Goal: Task Accomplishment & Management: Manage account settings

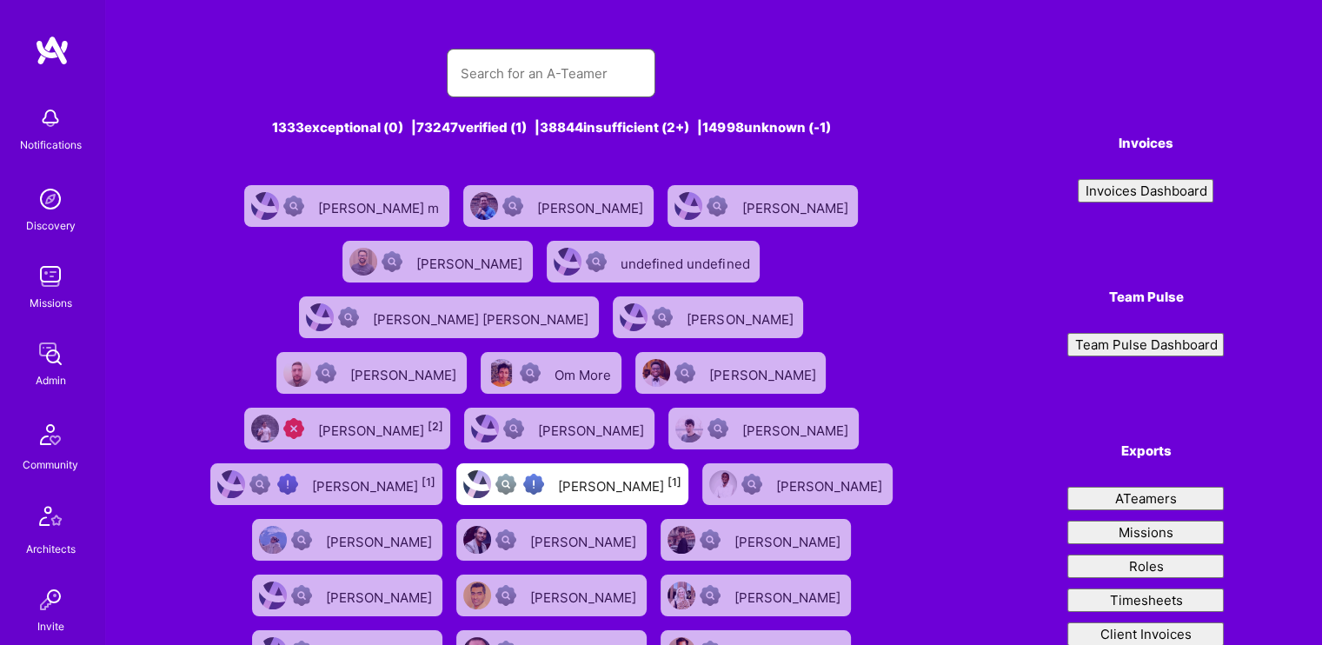
click at [541, 63] on input "text" at bounding box center [551, 73] width 181 height 44
type input "[PERSON_NAME]"
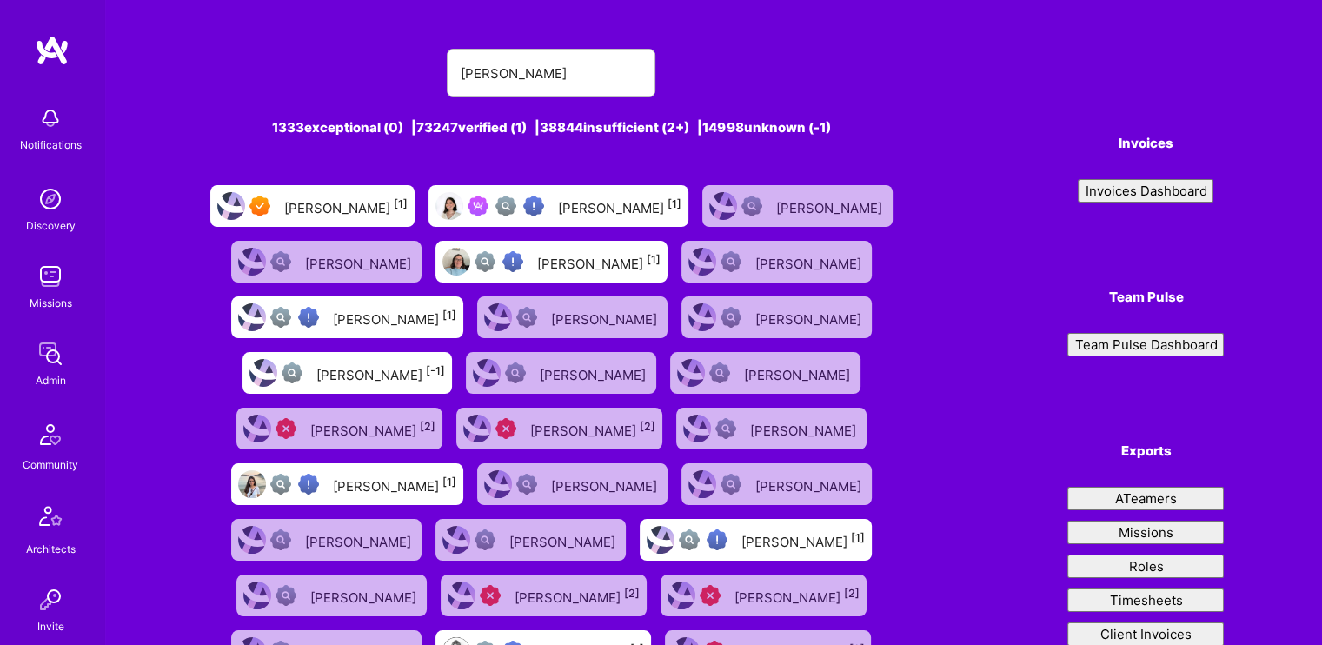
click at [388, 211] on div "[PERSON_NAME] [1]" at bounding box center [345, 206] width 123 height 23
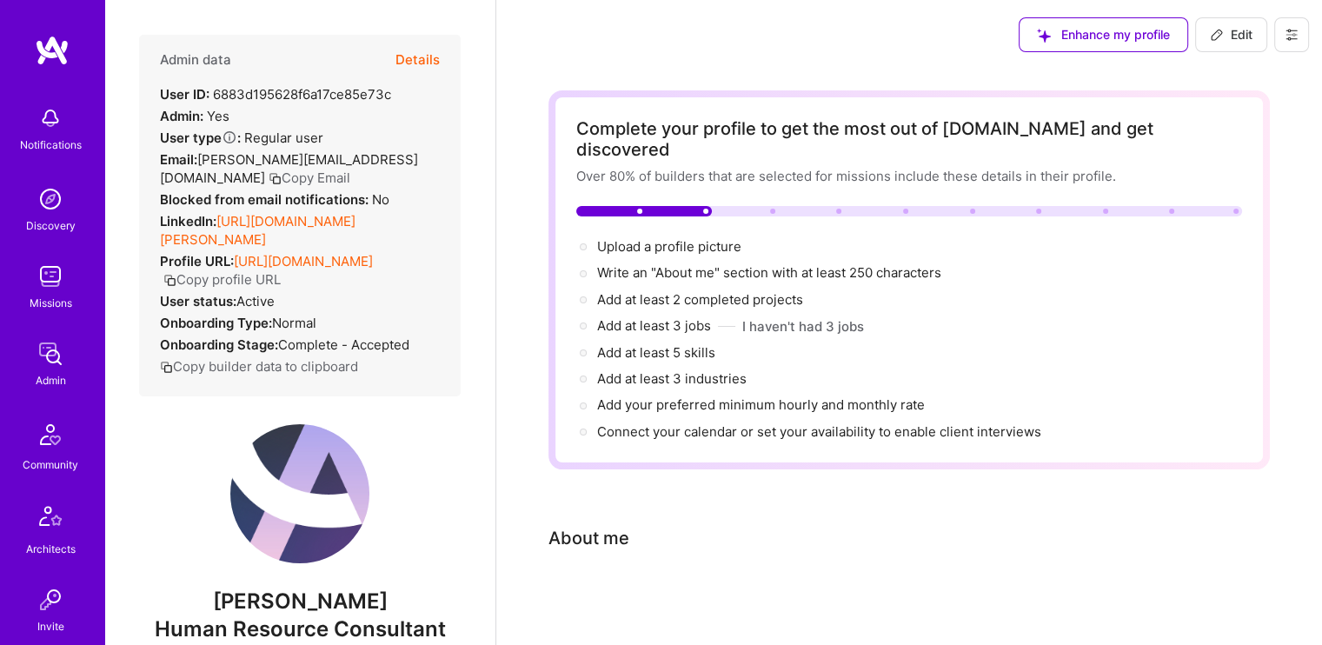
click at [408, 58] on button "Details" at bounding box center [417, 60] width 44 height 50
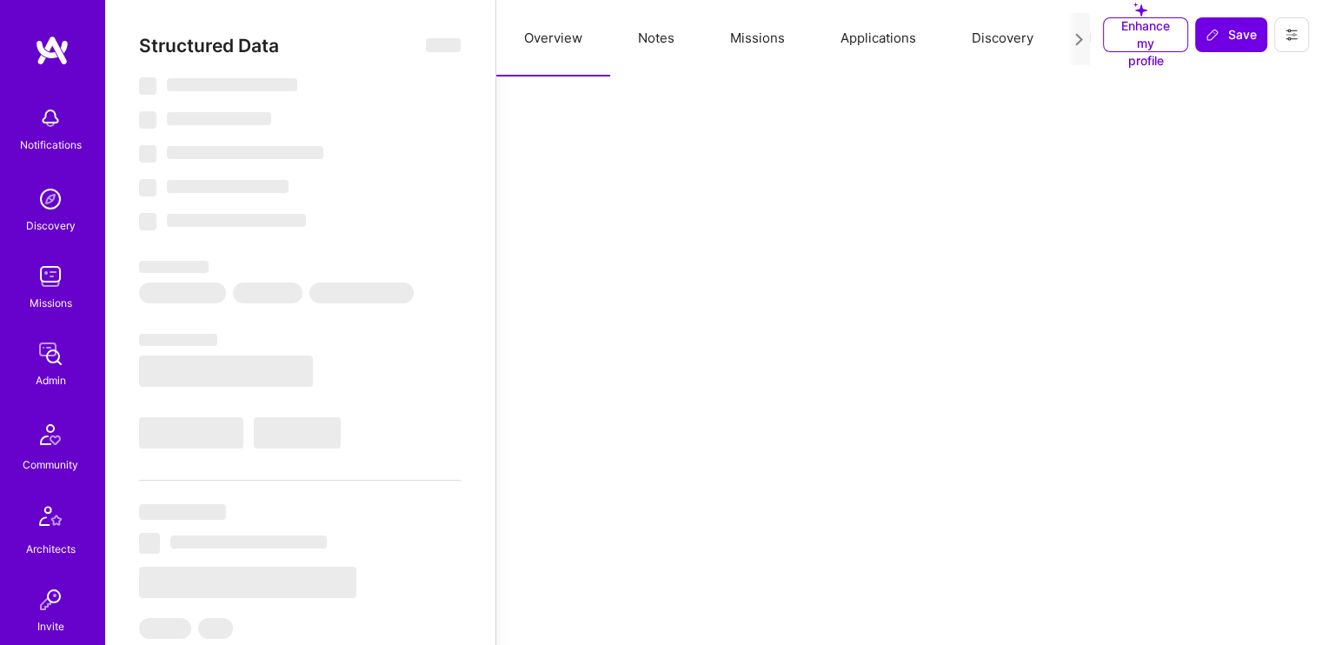
select select "7"
select select "US"
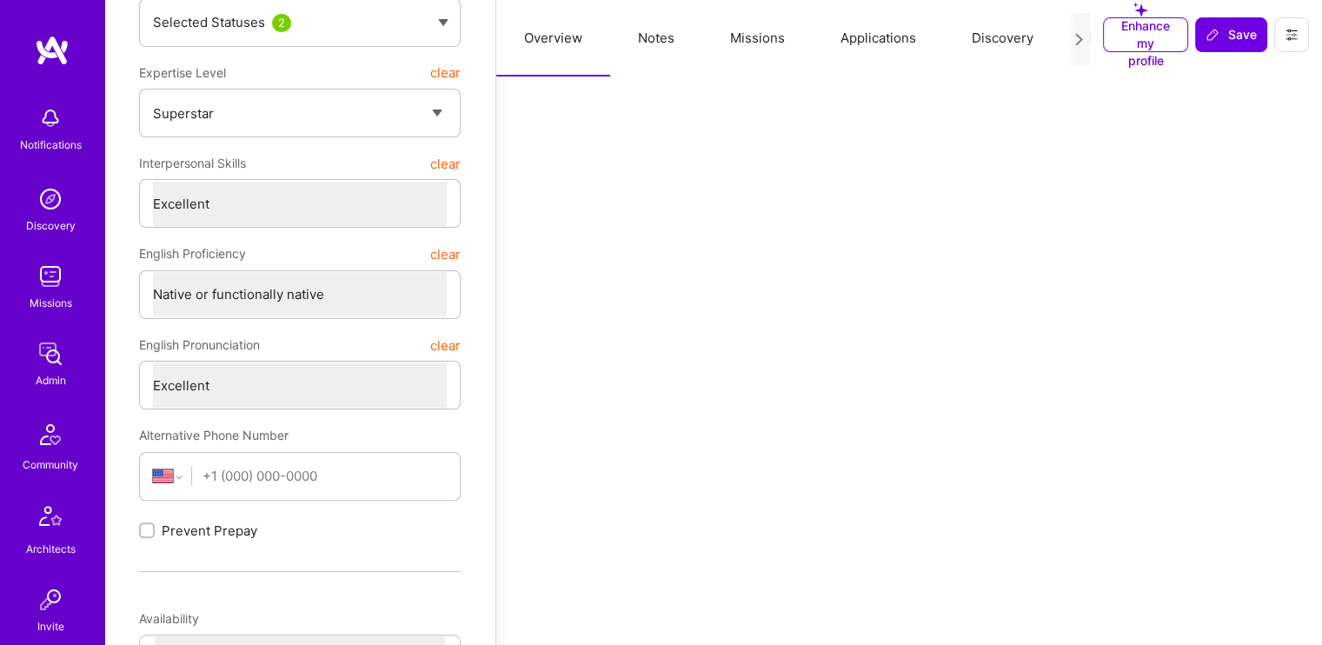
scroll to position [97, 0]
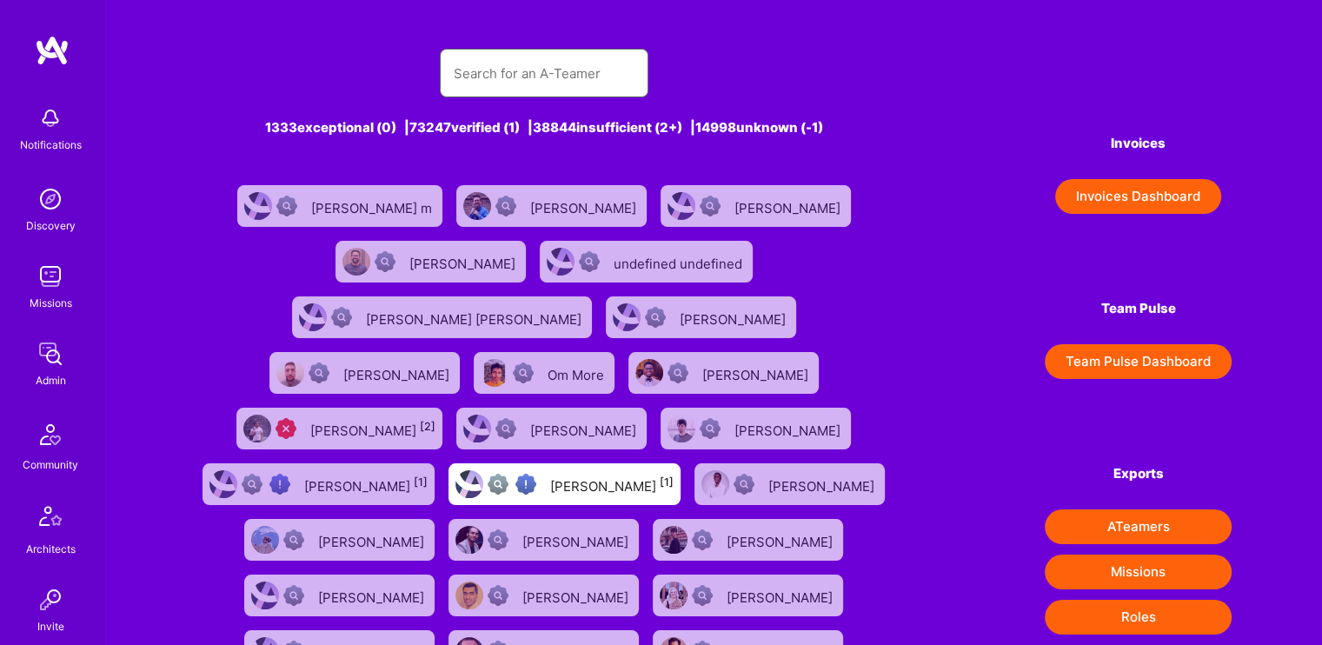
click at [573, 83] on input "text" at bounding box center [544, 73] width 181 height 44
type input "[PERSON_NAME]"
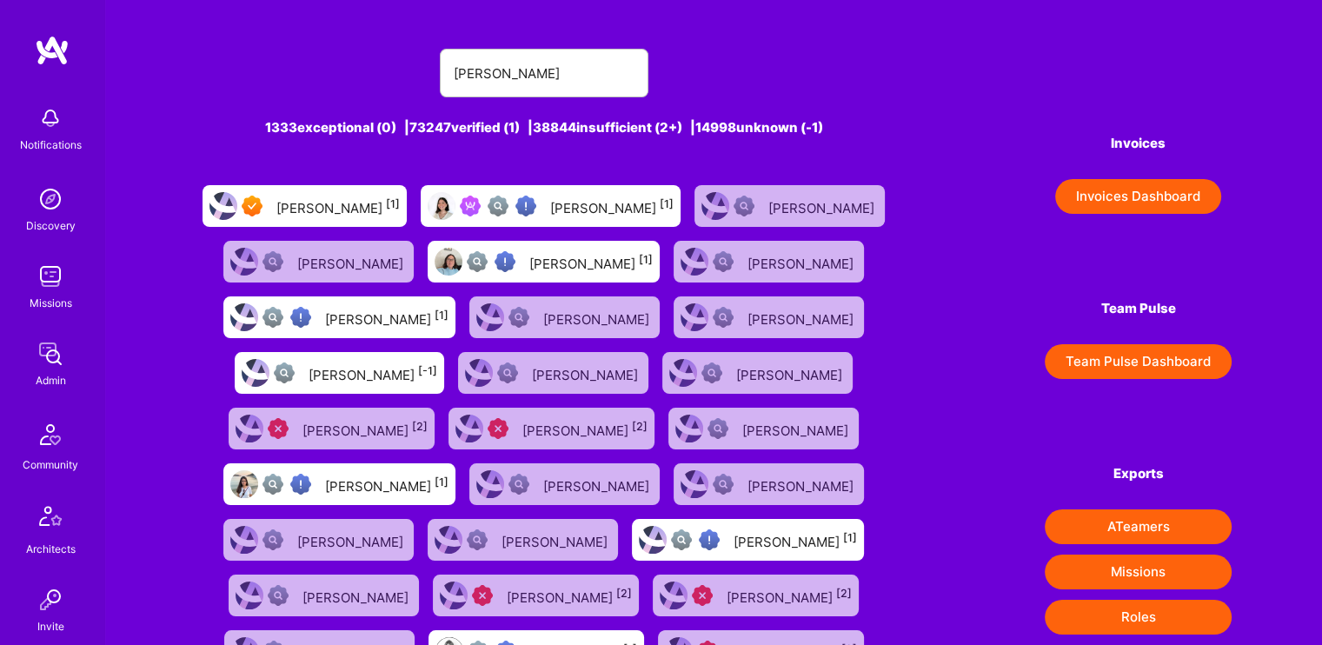
click at [606, 215] on div "[PERSON_NAME] [1]" at bounding box center [611, 206] width 123 height 23
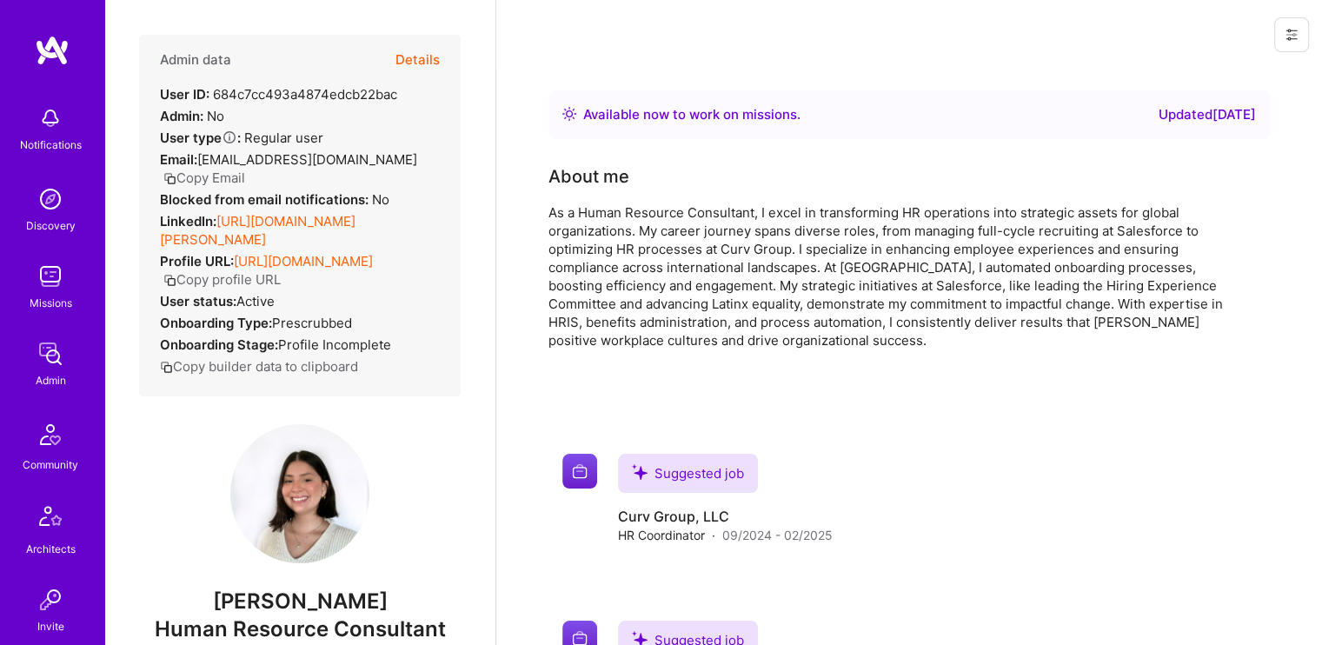
click at [414, 62] on button "Details" at bounding box center [417, 60] width 44 height 50
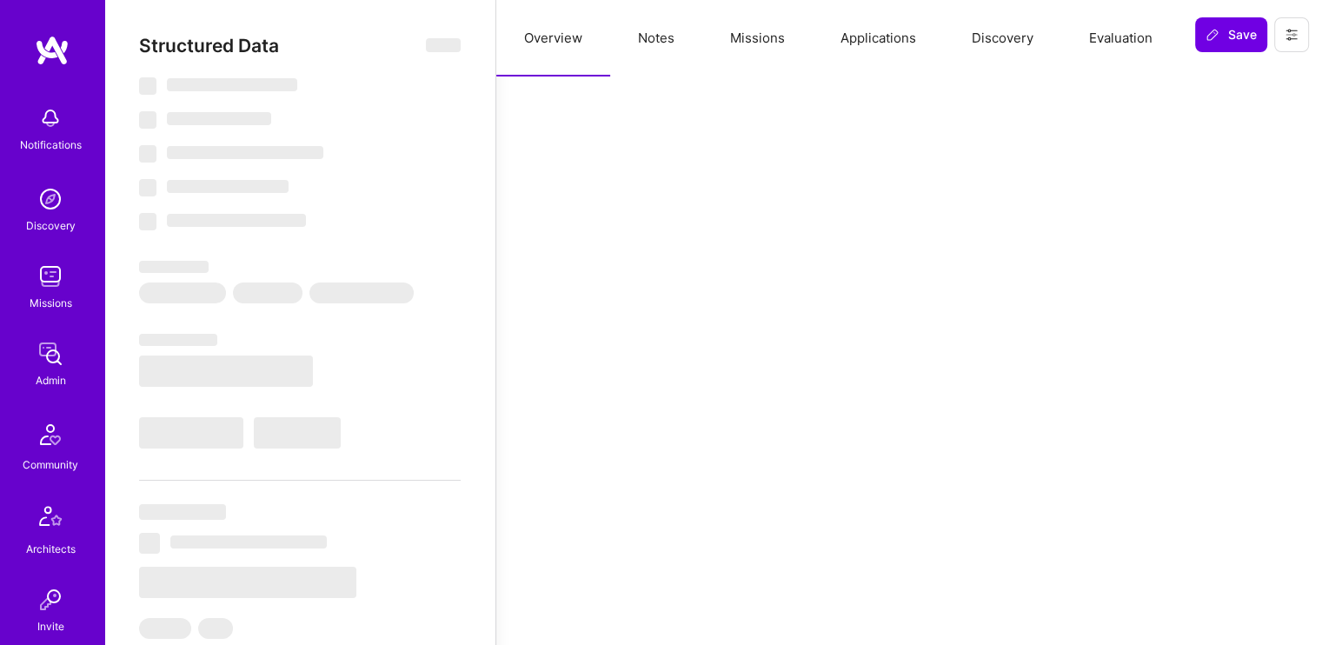
type textarea "x"
select select "Right Now"
select select "Verified"
select select "US"
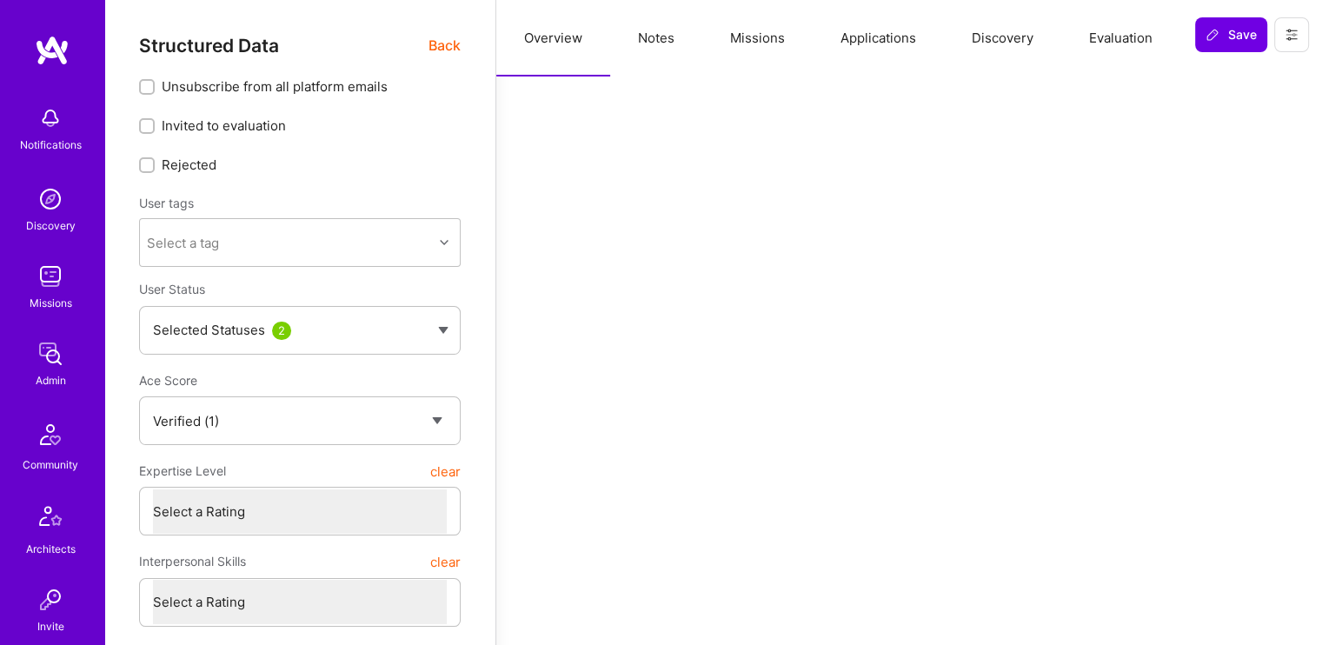
click at [761, 41] on button "Missions" at bounding box center [757, 38] width 110 height 76
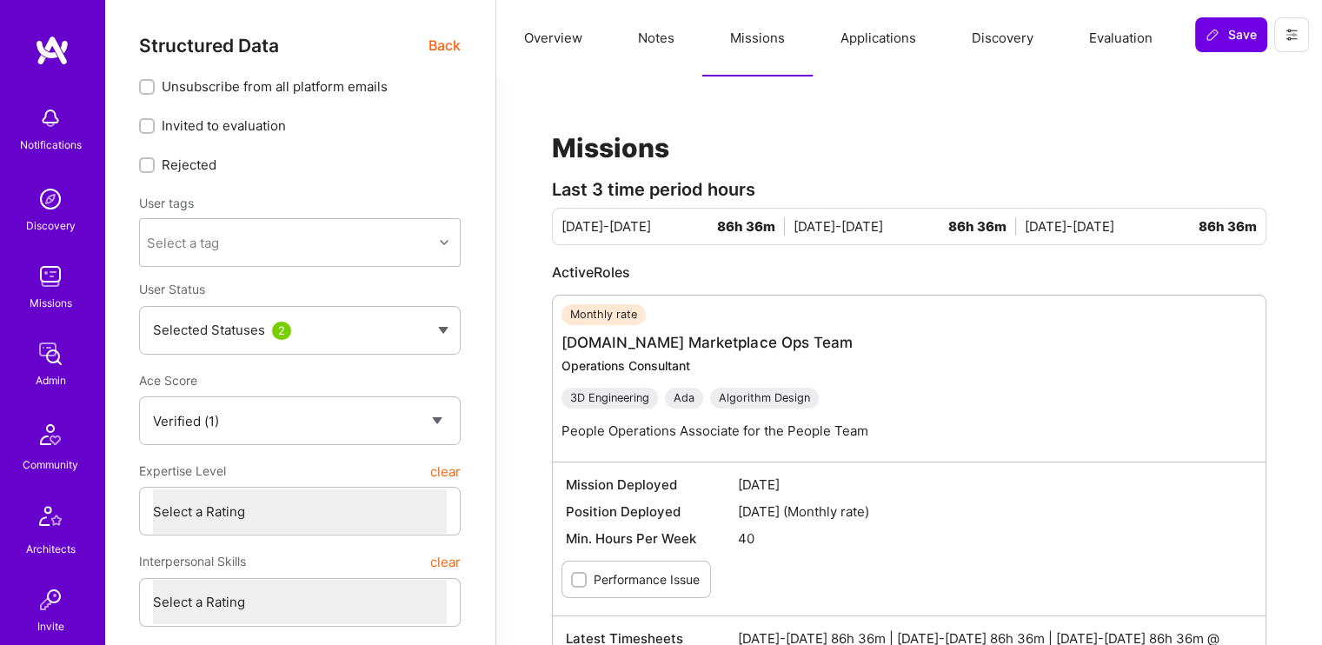
click at [879, 37] on button "Applications" at bounding box center [878, 38] width 131 height 76
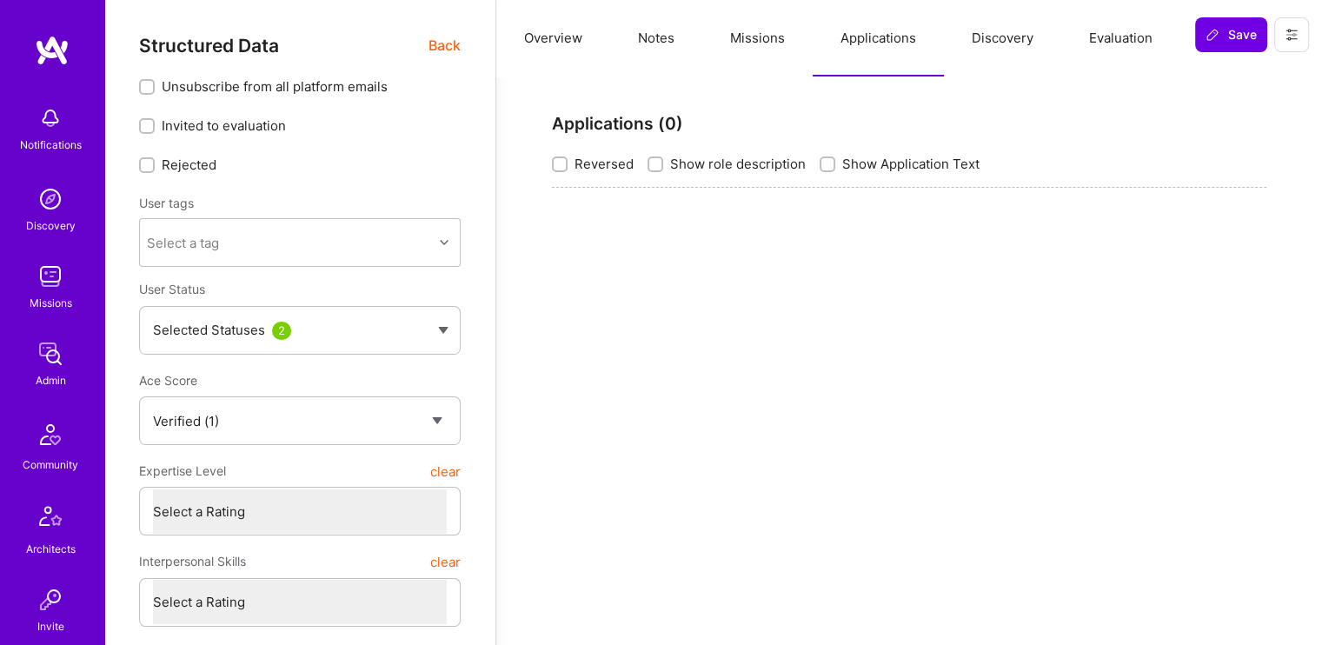
click at [988, 39] on button "Discovery" at bounding box center [1002, 38] width 117 height 76
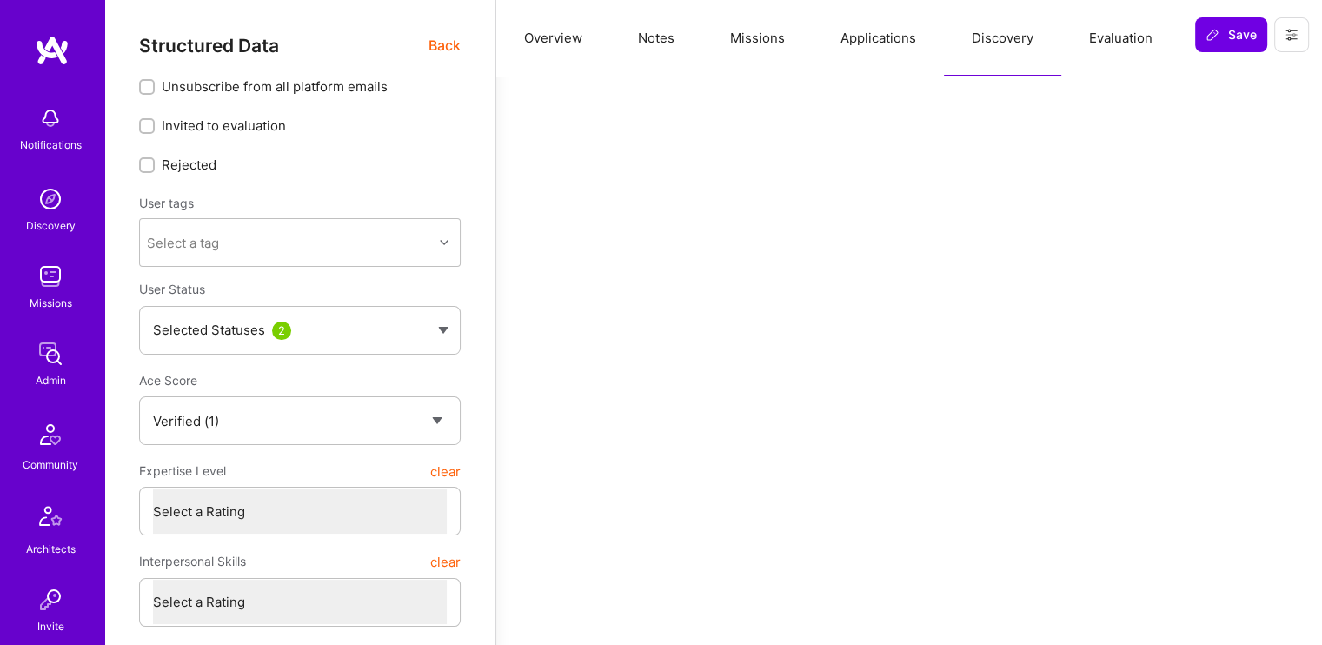
click at [1117, 43] on button "Evaluation" at bounding box center [1120, 38] width 119 height 76
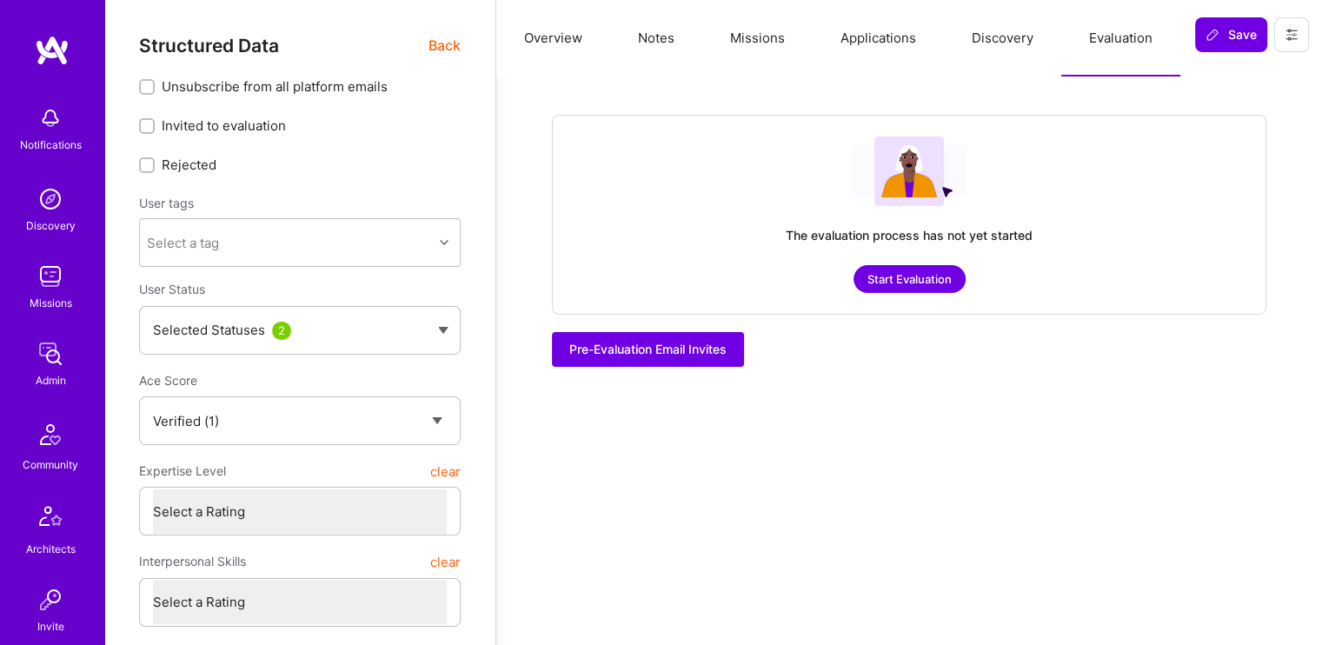
click at [751, 33] on button "Missions" at bounding box center [757, 38] width 110 height 76
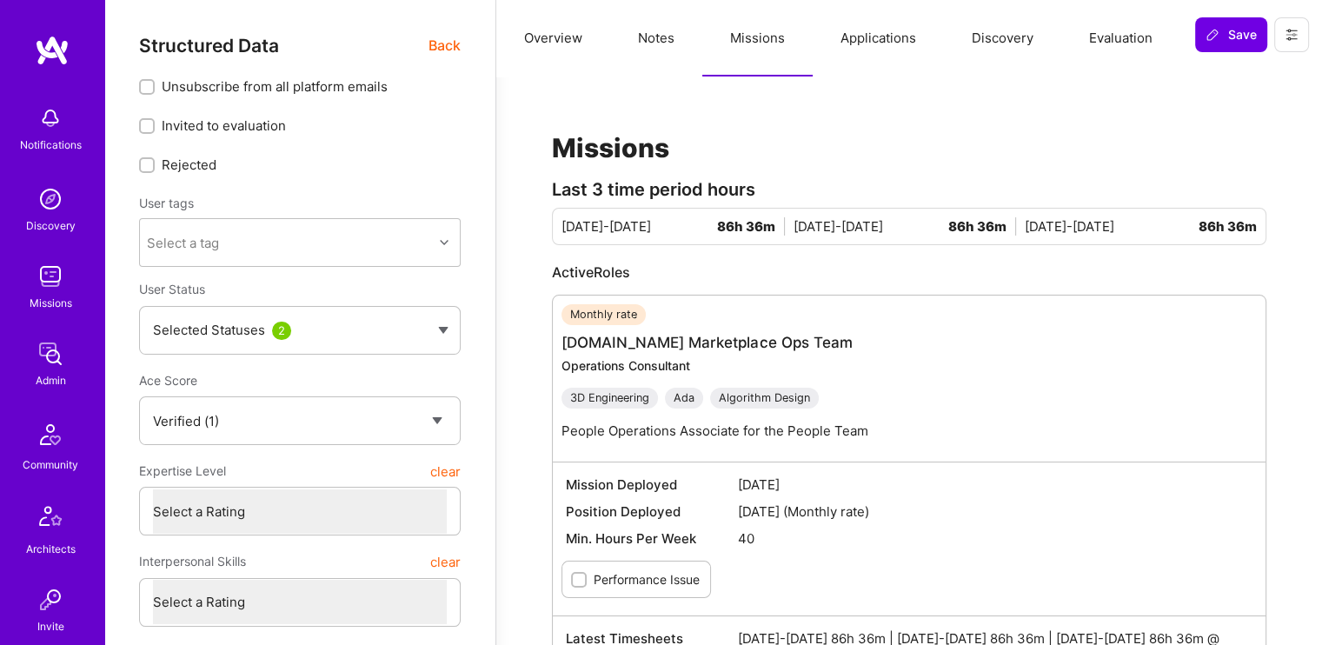
click at [649, 47] on button "Notes" at bounding box center [656, 38] width 92 height 76
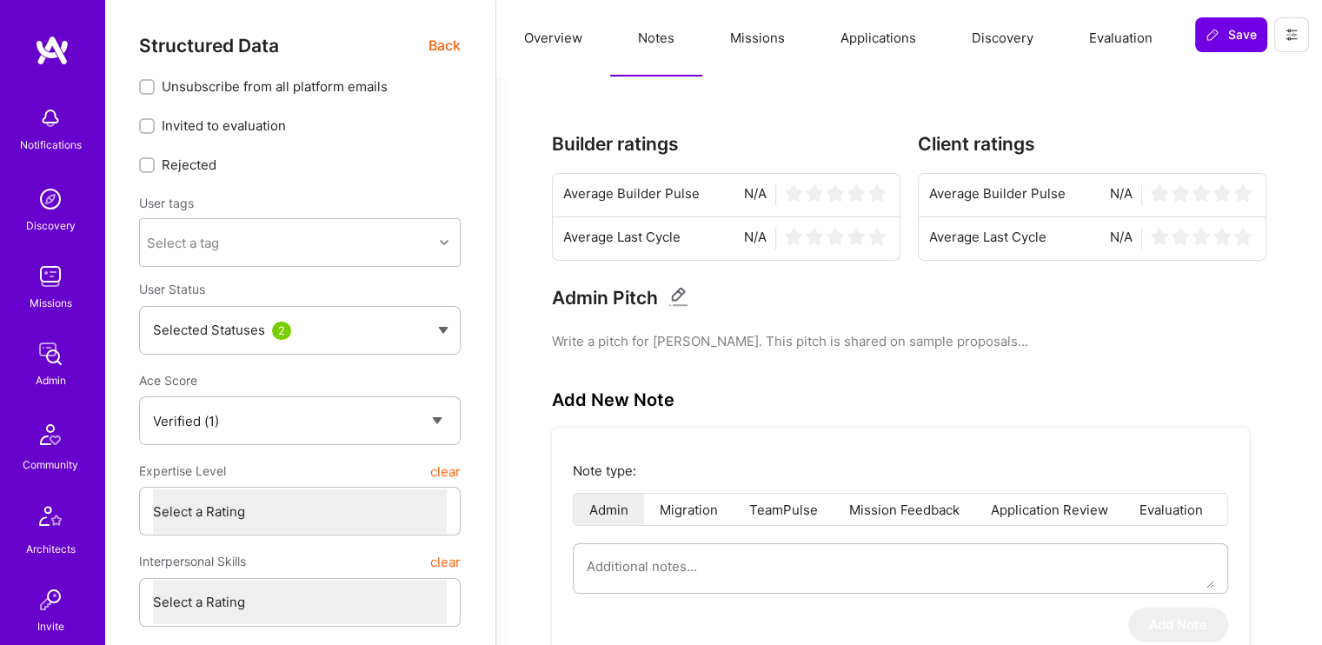
click at [538, 48] on button "Overview" at bounding box center [553, 38] width 114 height 76
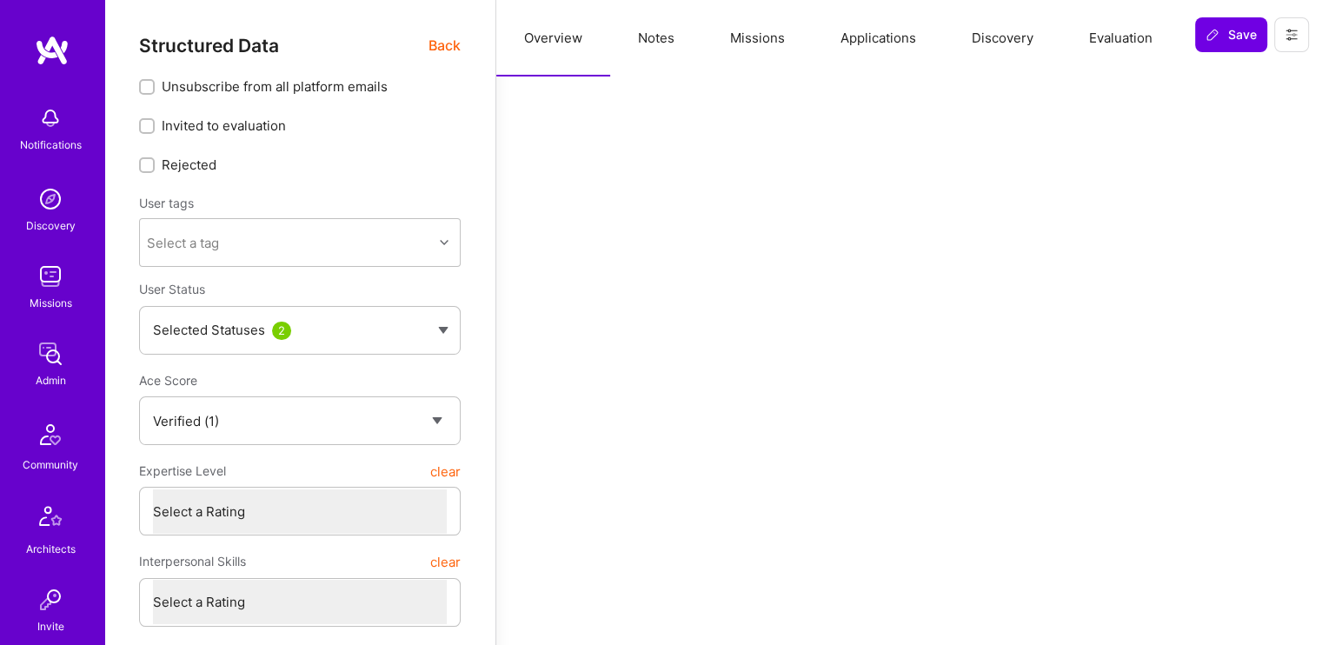
click at [748, 37] on button "Missions" at bounding box center [757, 38] width 110 height 76
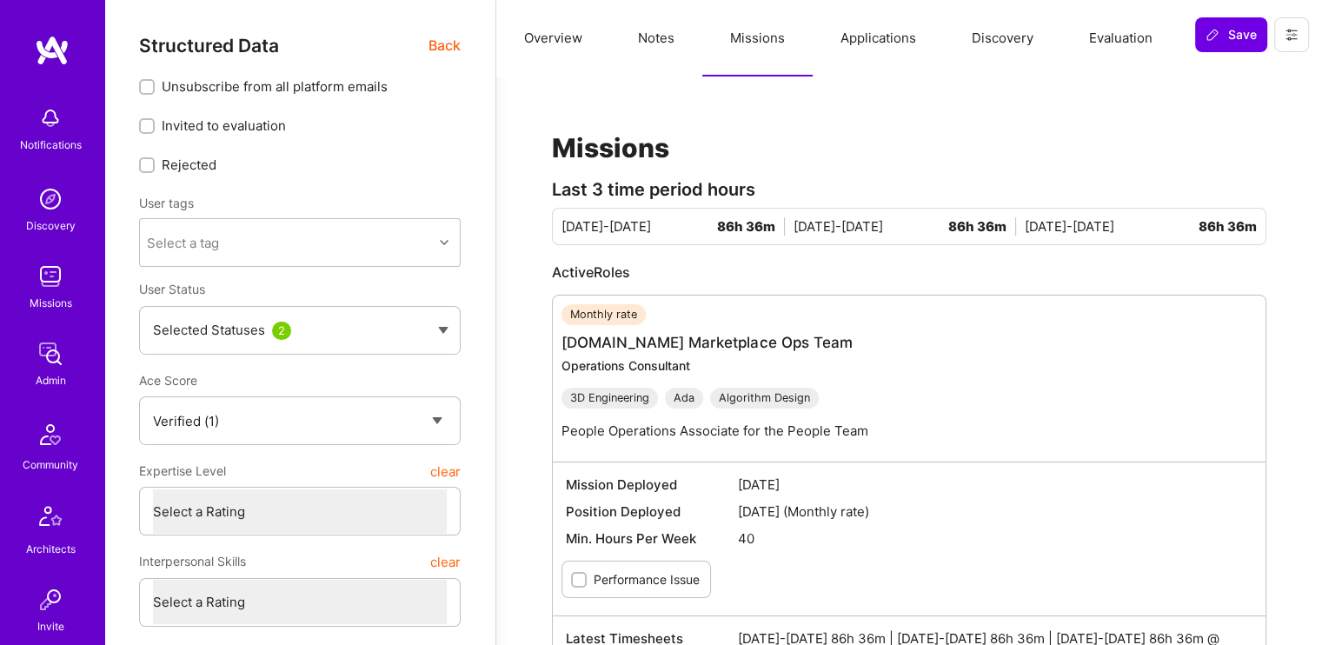
click at [650, 47] on button "Notes" at bounding box center [656, 38] width 92 height 76
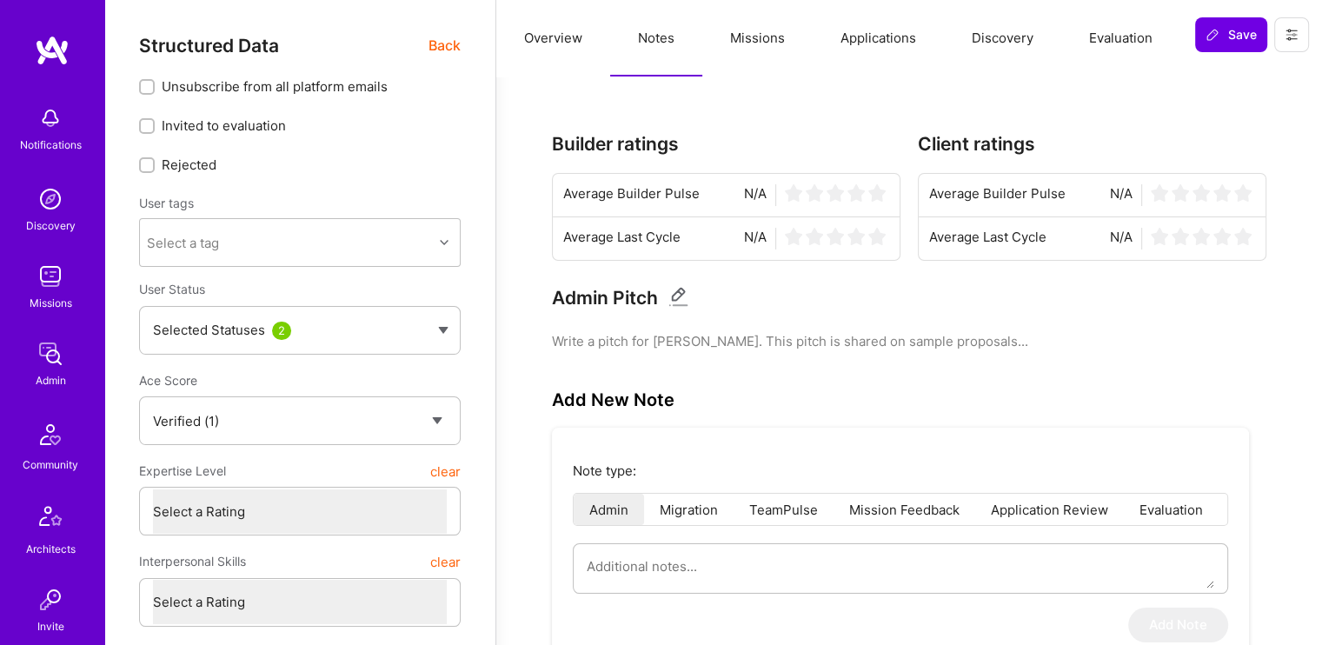
click at [1002, 36] on button "Discovery" at bounding box center [1002, 38] width 117 height 76
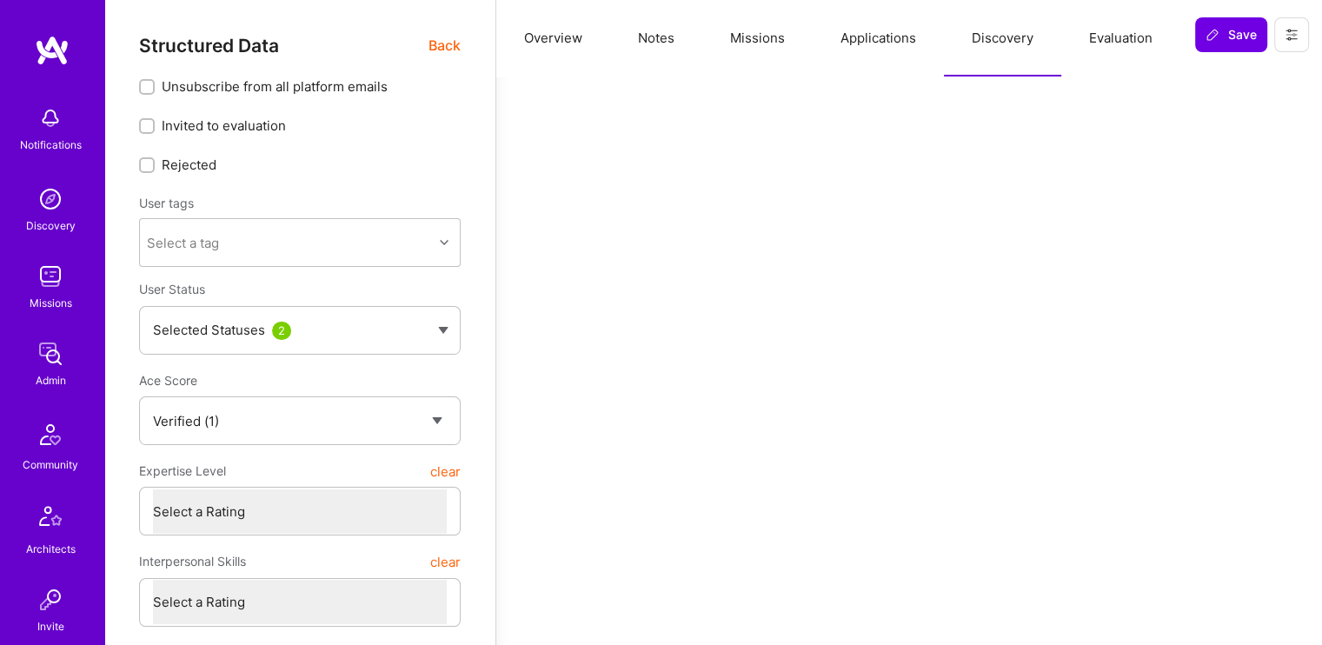
click at [549, 40] on button "Overview" at bounding box center [553, 38] width 114 height 76
click at [434, 44] on span "Back" at bounding box center [444, 46] width 32 height 22
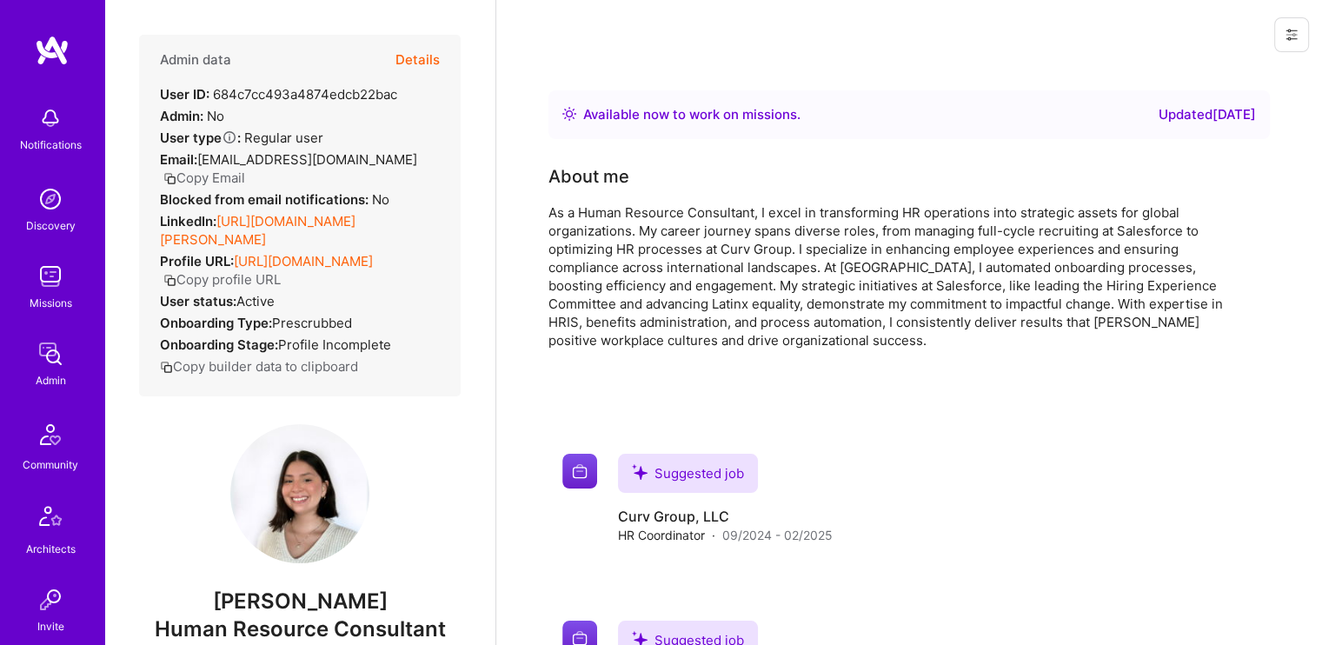
click at [405, 63] on button "Details" at bounding box center [417, 60] width 44 height 50
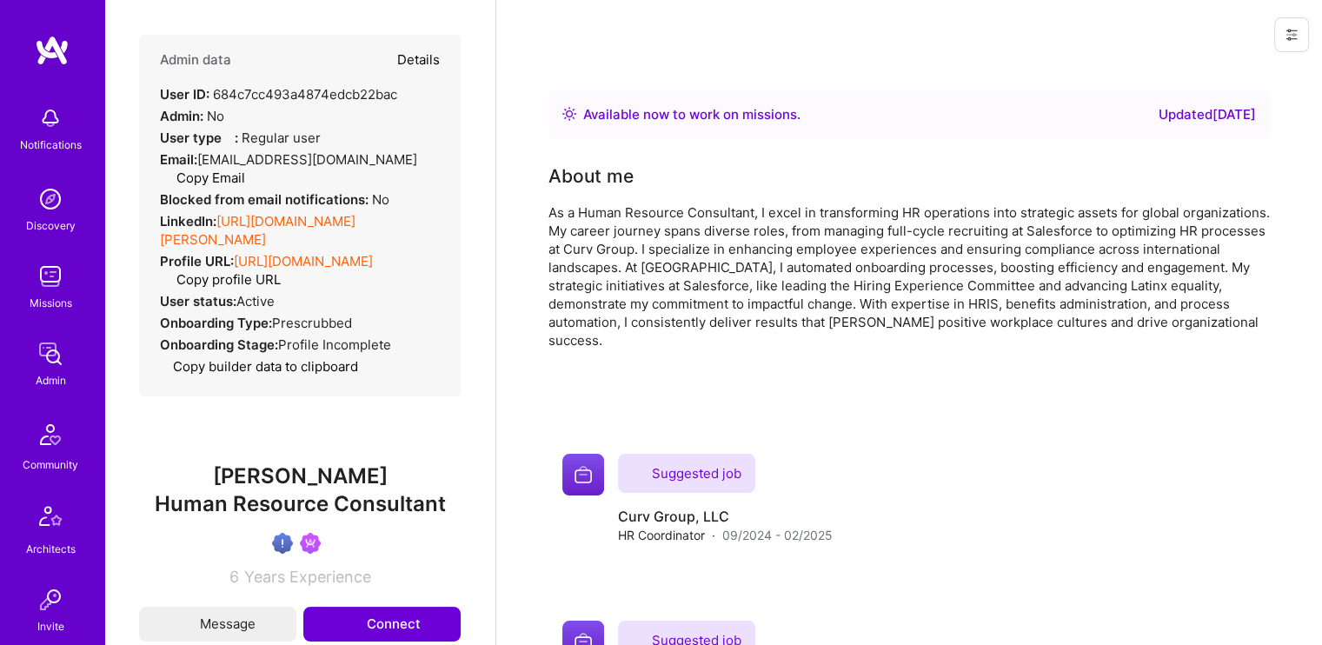
type textarea "x"
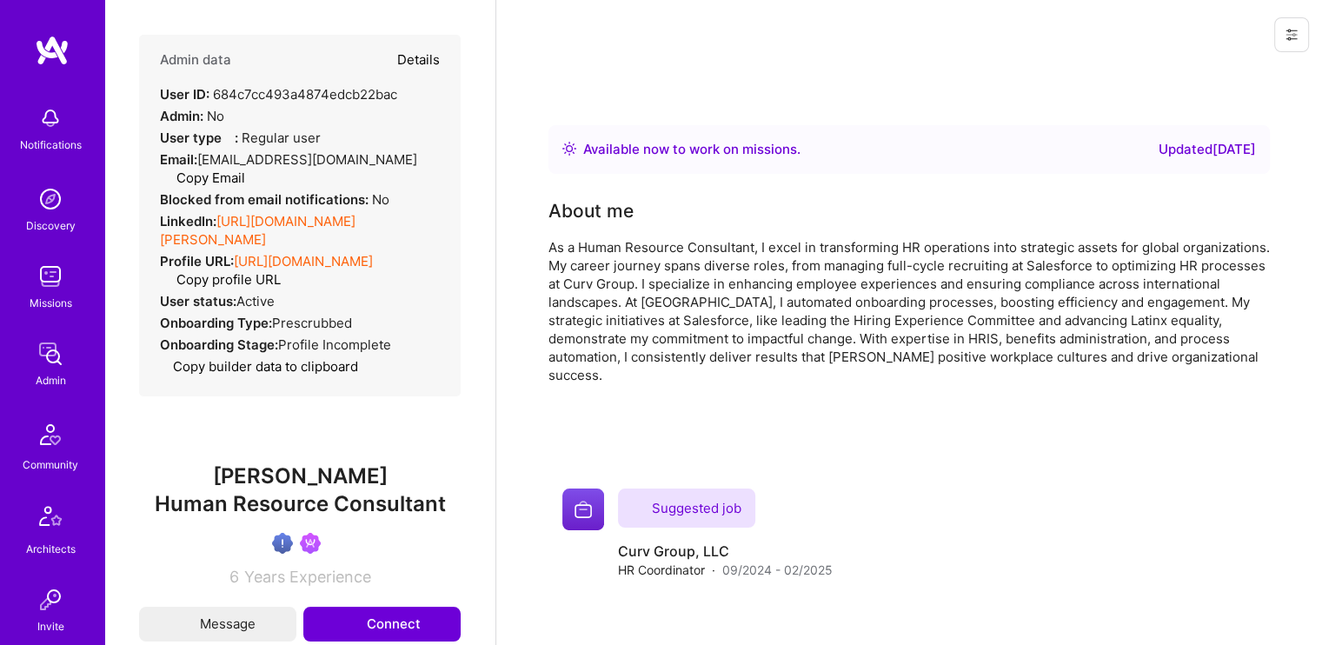
select select "Verified"
select select "US"
select select "Right Now"
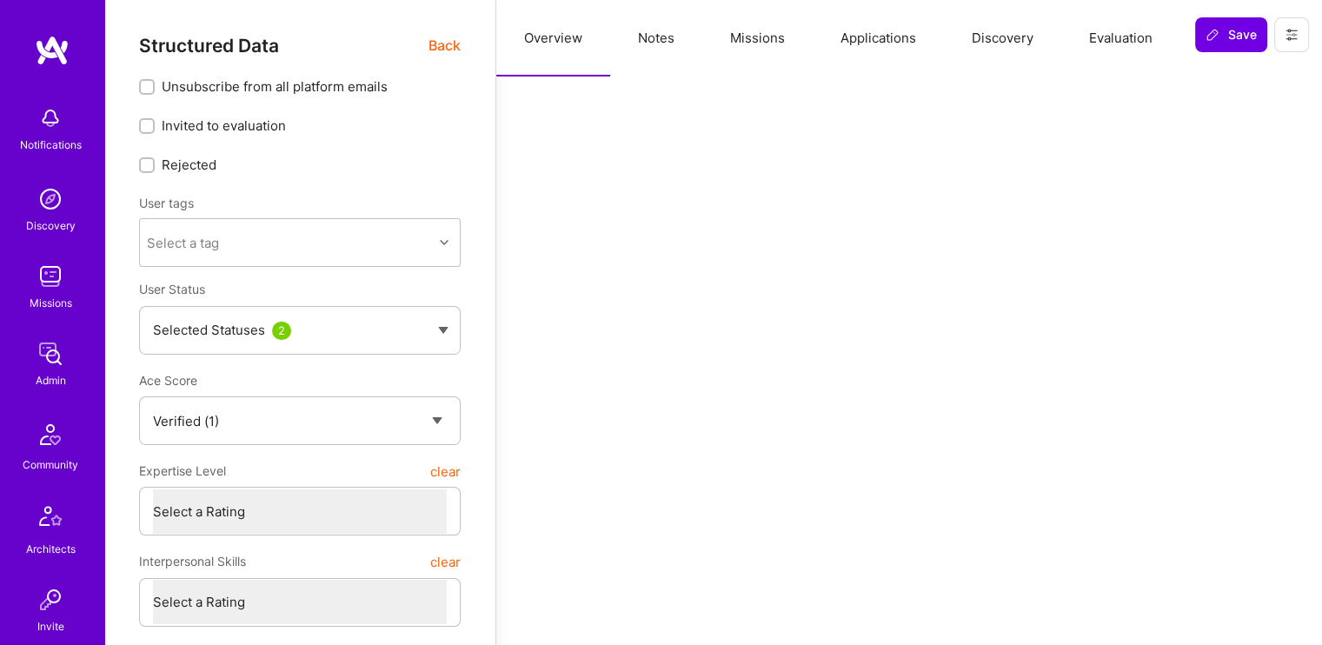
click at [433, 44] on span "Back" at bounding box center [444, 46] width 32 height 22
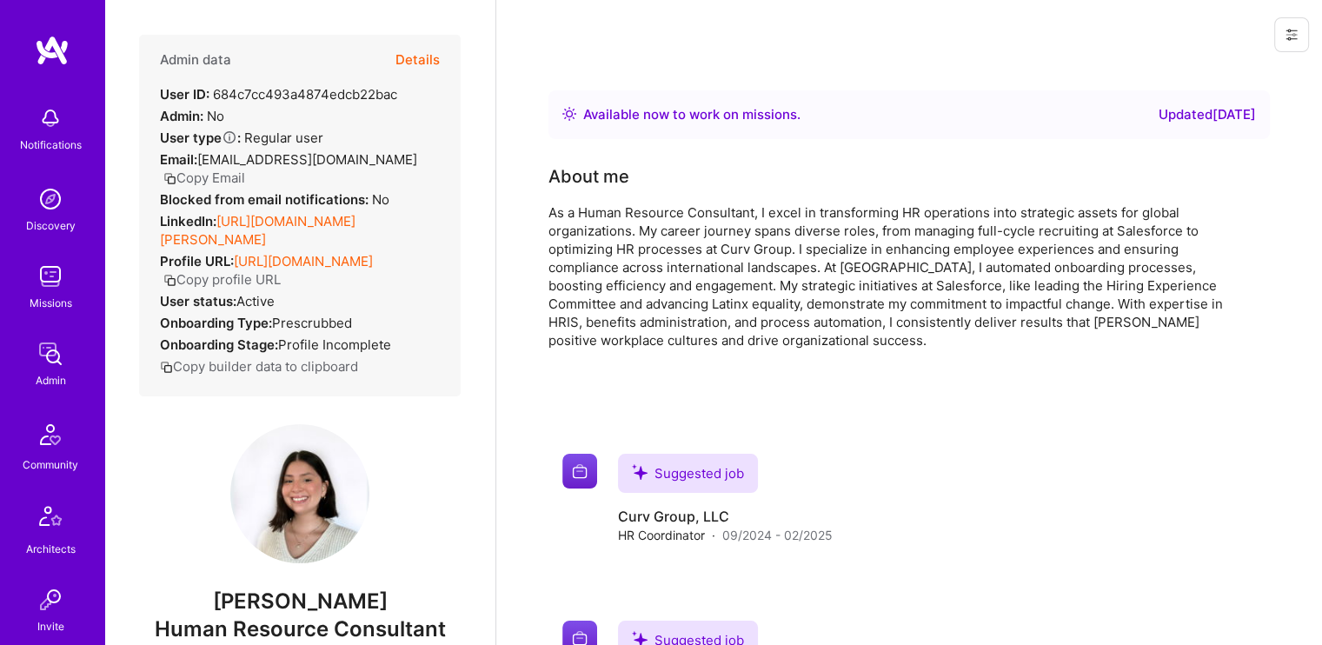
click at [246, 288] on div "Profile URL: [URL][DOMAIN_NAME] Copy profile URL" at bounding box center [300, 270] width 280 height 37
click at [247, 269] on link "[URL][DOMAIN_NAME]" at bounding box center [303, 261] width 139 height 17
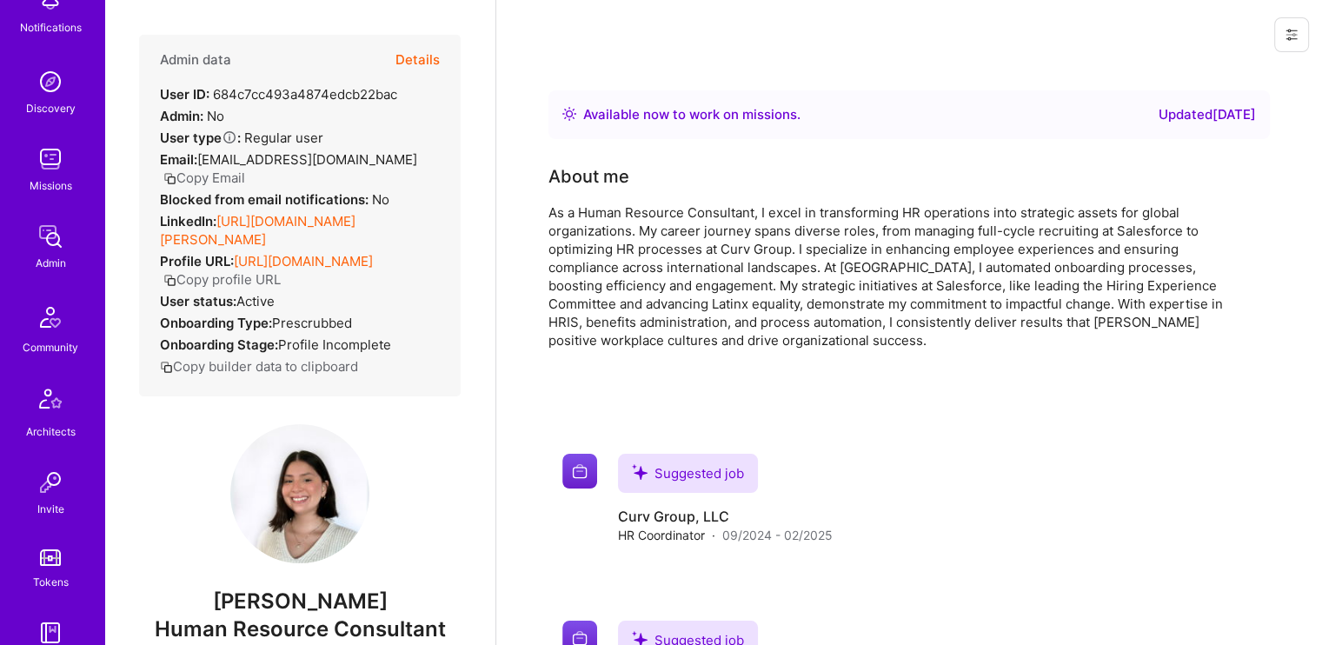
scroll to position [111, 0]
click at [403, 61] on button "Details" at bounding box center [417, 60] width 44 height 50
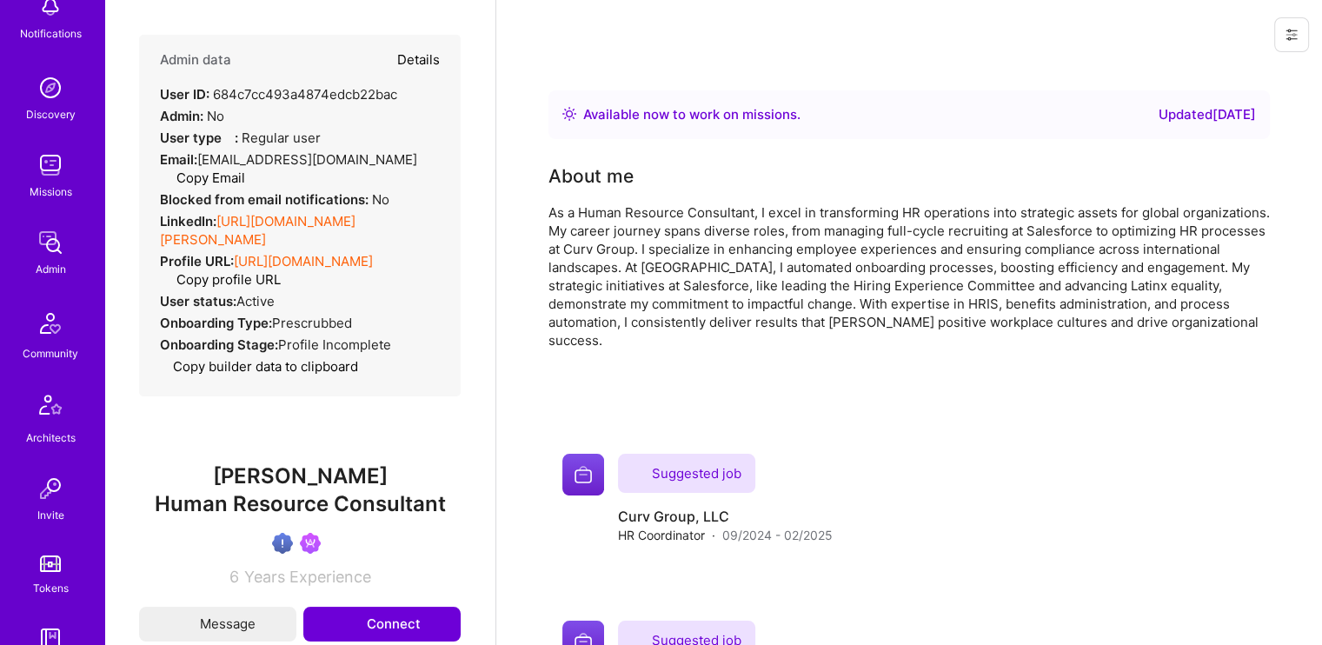
type textarea "x"
select select "Verified"
select select "US"
select select "Right Now"
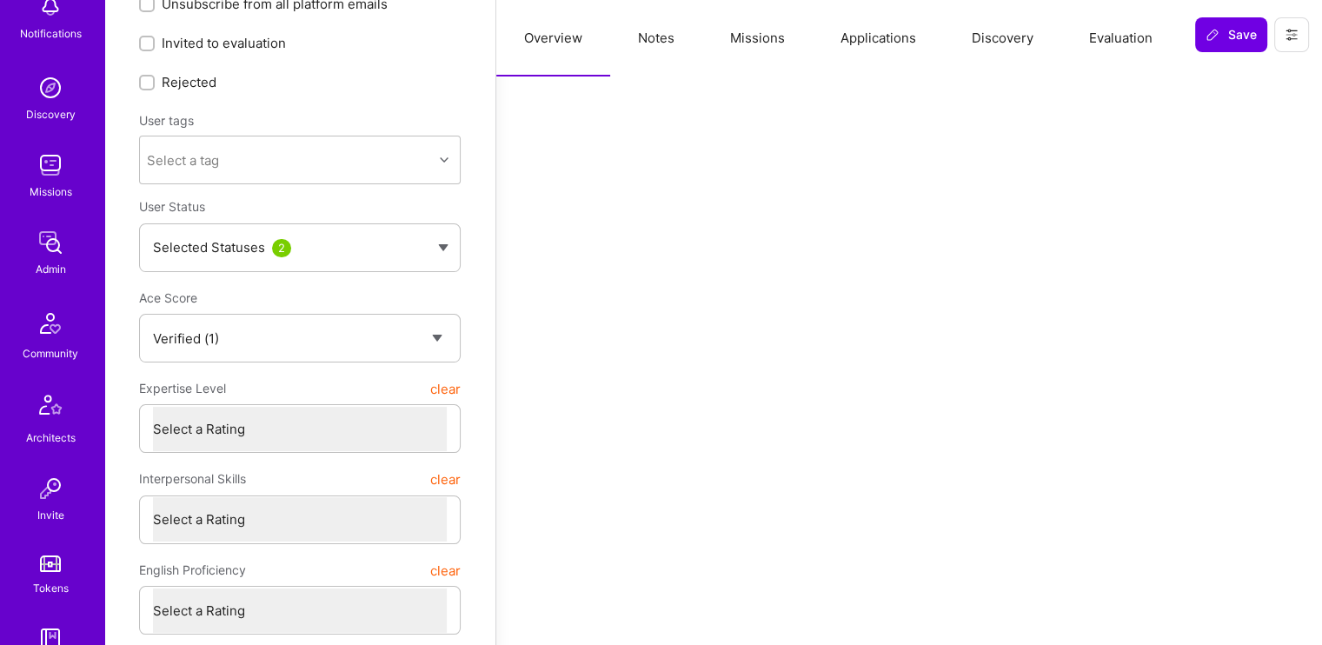
scroll to position [0, 0]
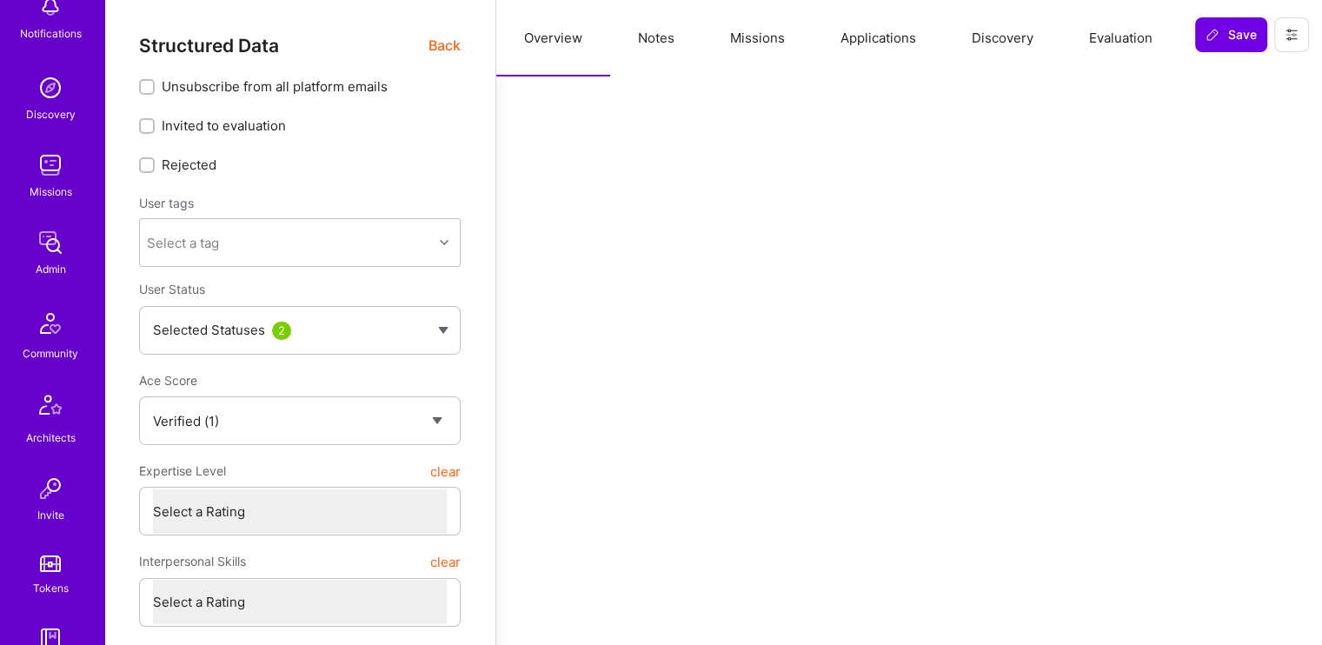
click at [648, 45] on button "Notes" at bounding box center [656, 38] width 92 height 76
type textarea "x"
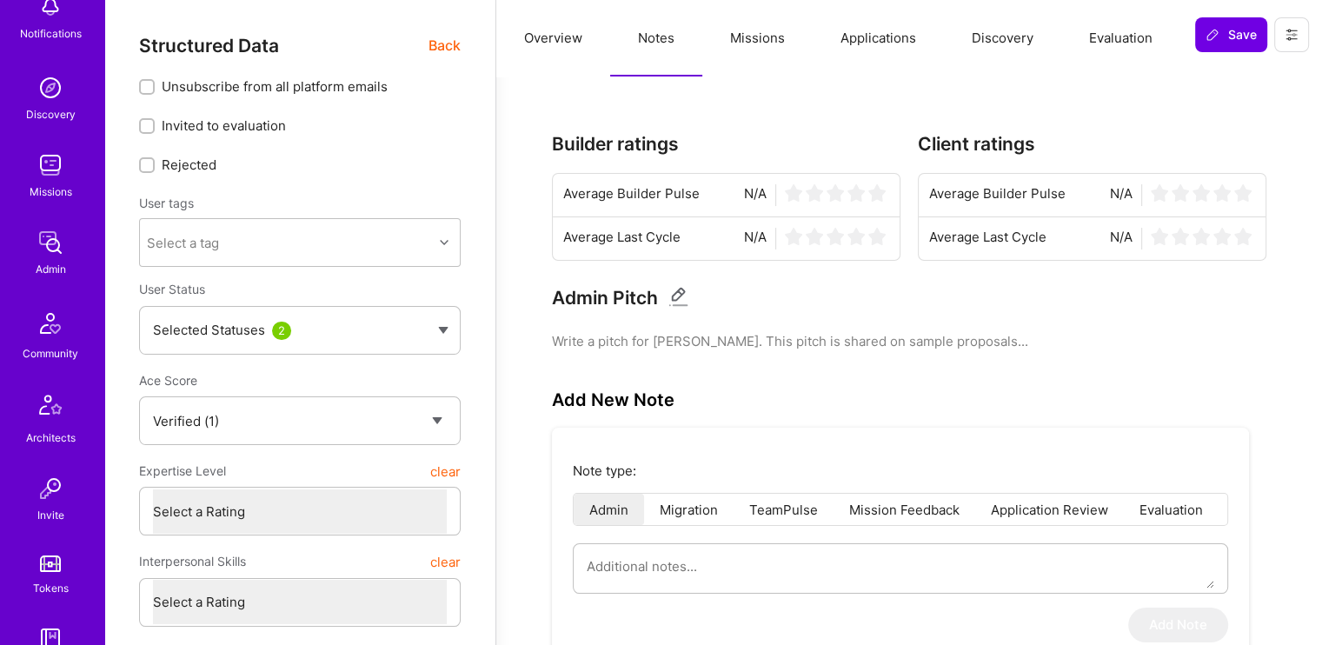
click at [751, 38] on button "Missions" at bounding box center [757, 38] width 110 height 76
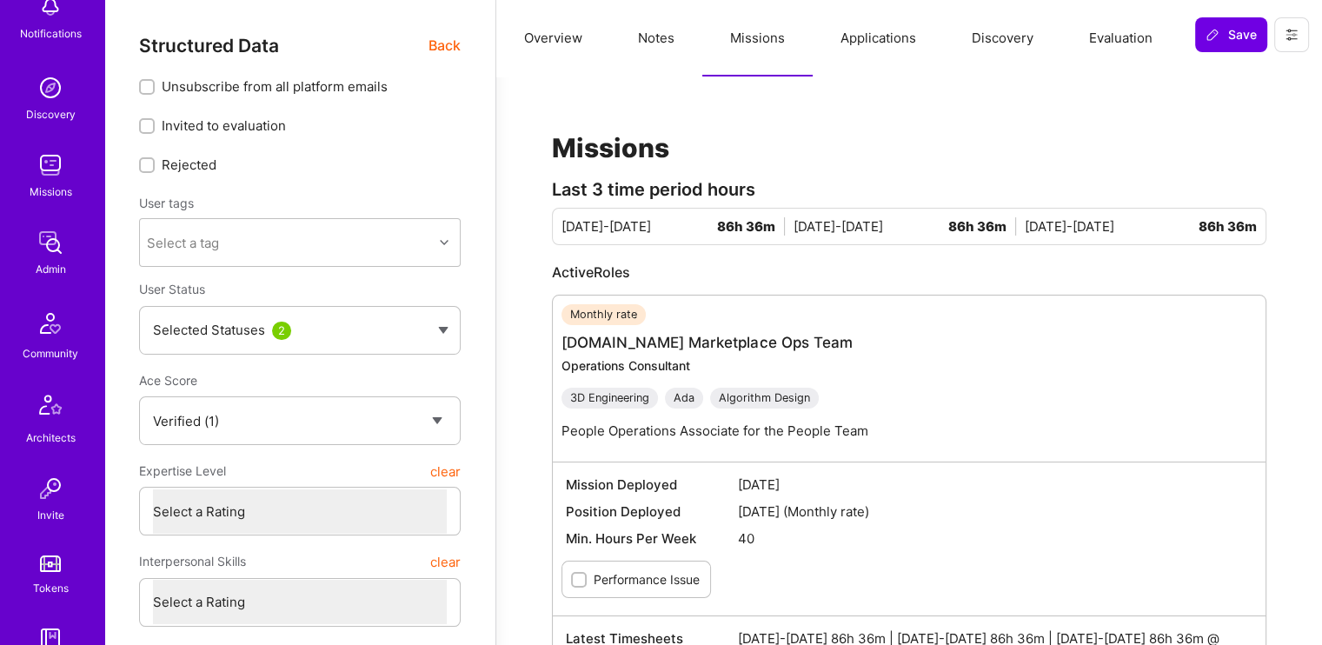
click at [873, 35] on button "Applications" at bounding box center [878, 38] width 131 height 76
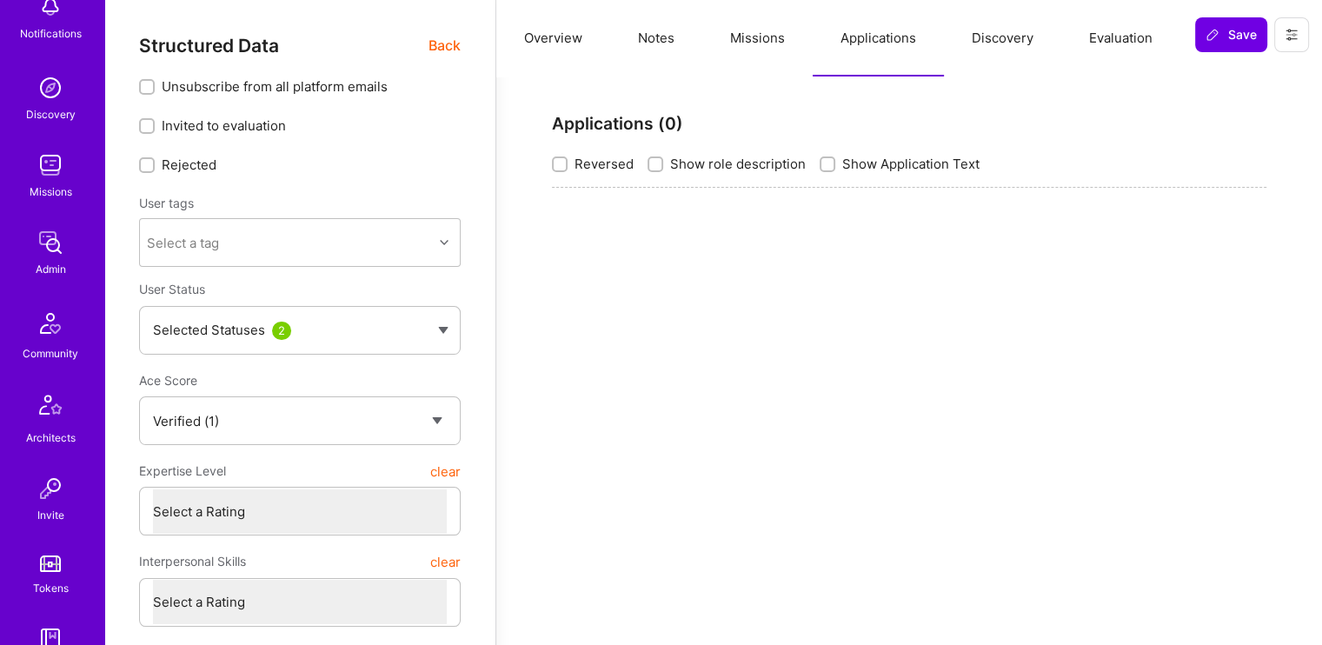
click at [989, 46] on button "Discovery" at bounding box center [1002, 38] width 117 height 76
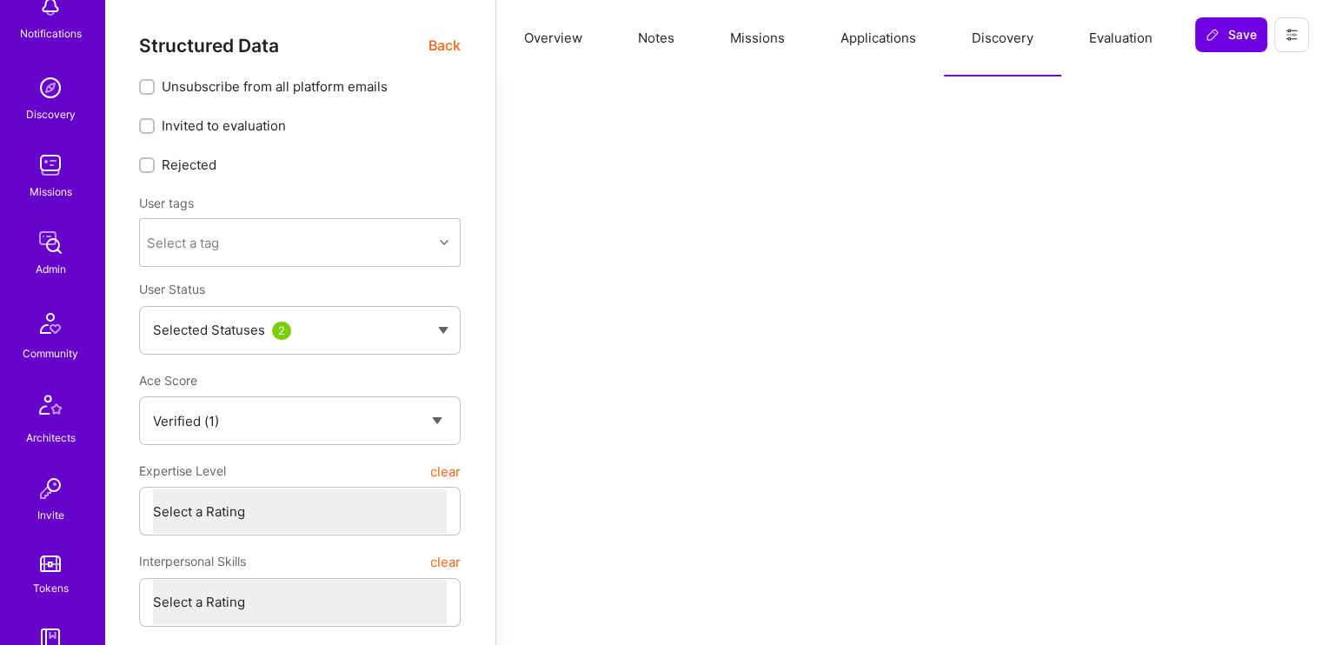
click at [1106, 44] on button "Evaluation" at bounding box center [1120, 38] width 119 height 76
